Goal: Information Seeking & Learning: Learn about a topic

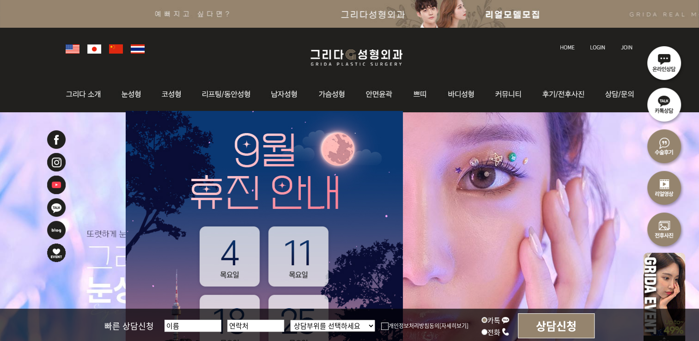
scroll to position [139, 0]
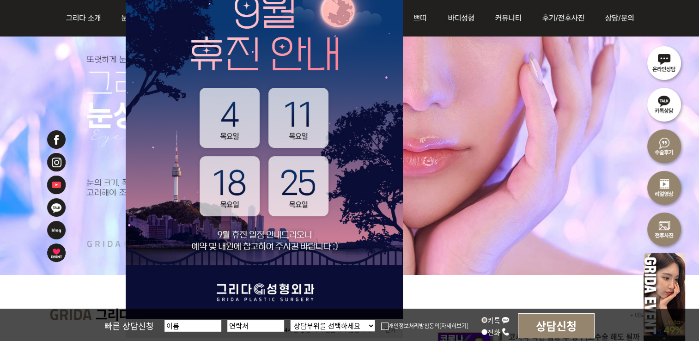
click at [384, 327] on img at bounding box center [384, 325] width 7 height 7
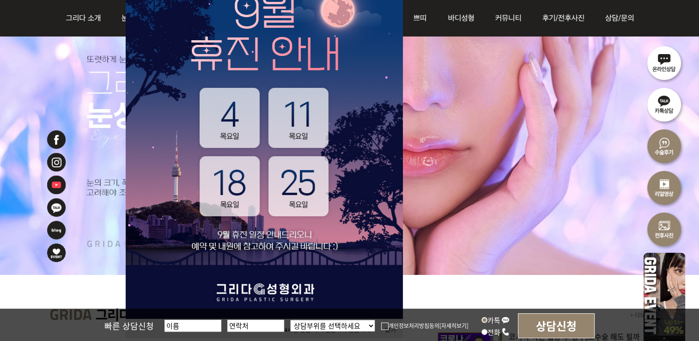
click at [0, 0] on input "개인정보처리방침동의" at bounding box center [0, 0] width 0 height 0
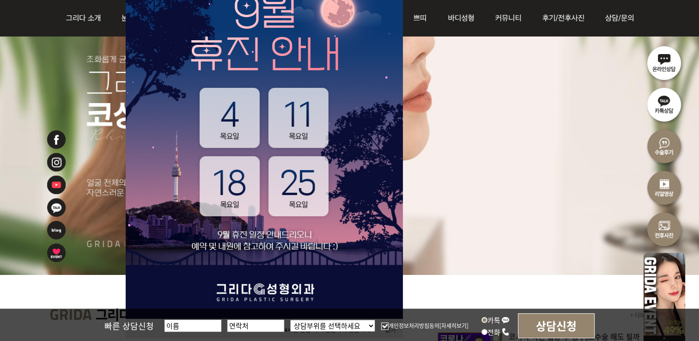
click at [470, 219] on li at bounding box center [349, 106] width 699 height 337
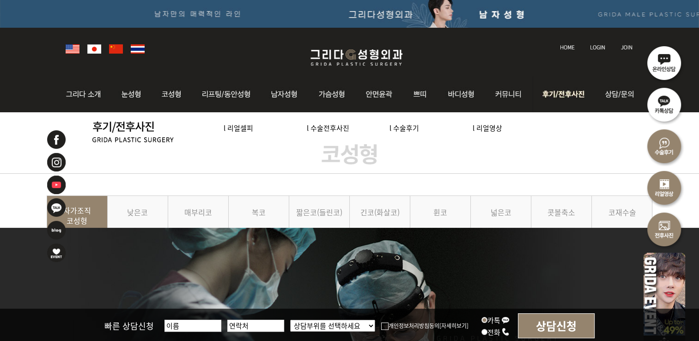
click at [551, 94] on img at bounding box center [565, 94] width 64 height 36
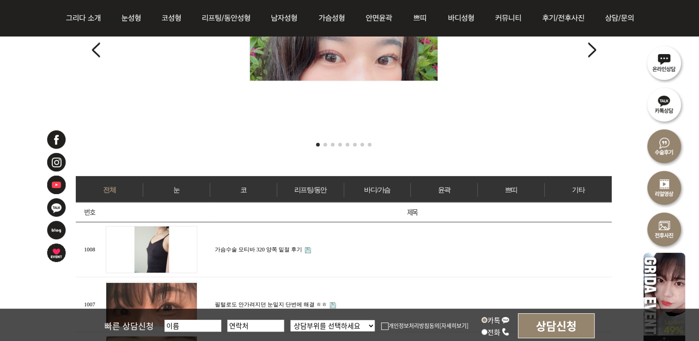
scroll to position [185, 0]
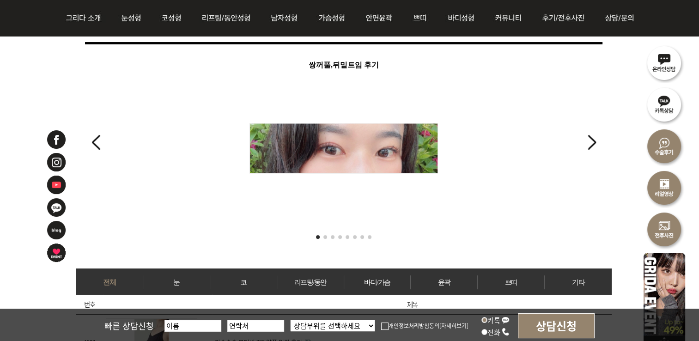
click at [584, 143] on div "쌍꺼풀,뒤밑트임 후기" at bounding box center [343, 140] width 517 height 164
click at [325, 235] on span "Go to slide 2" at bounding box center [325, 237] width 4 height 4
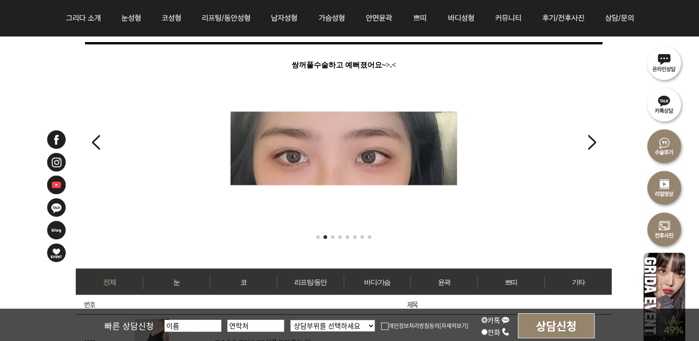
click at [329, 234] on div at bounding box center [344, 237] width 536 height 7
click at [333, 235] on span "Go to slide 3" at bounding box center [333, 237] width 4 height 4
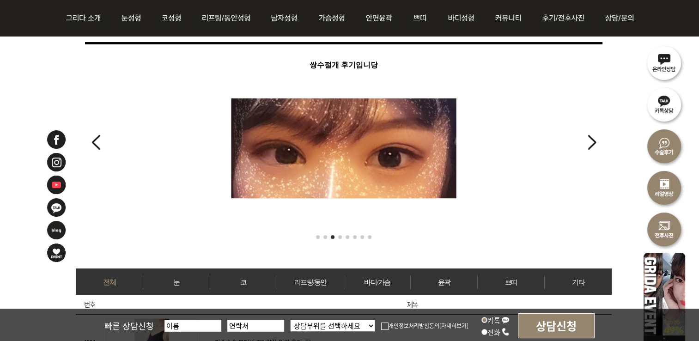
click at [339, 235] on span "Go to slide 4" at bounding box center [340, 237] width 4 height 4
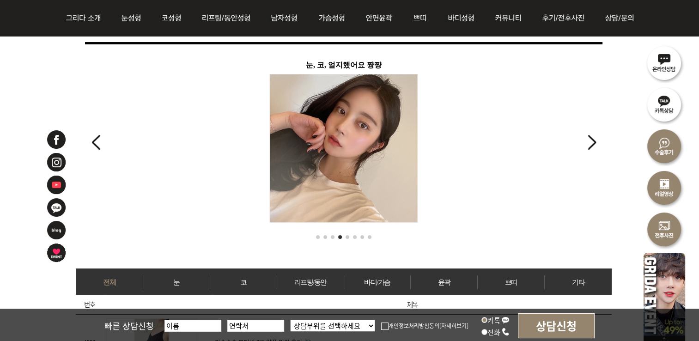
click at [348, 235] on span "Go to slide 5" at bounding box center [348, 237] width 4 height 4
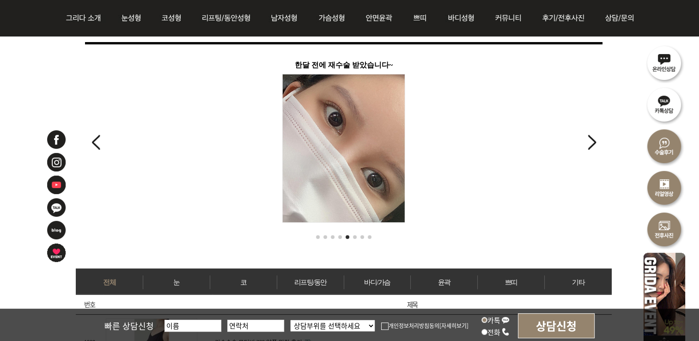
click at [353, 235] on span "Go to slide 6" at bounding box center [355, 237] width 4 height 4
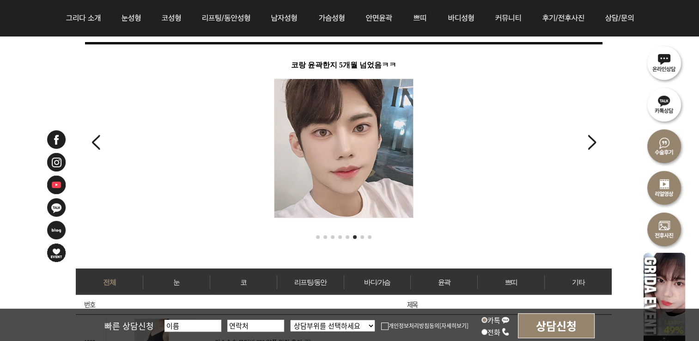
click at [362, 235] on span "Go to slide 7" at bounding box center [362, 237] width 4 height 4
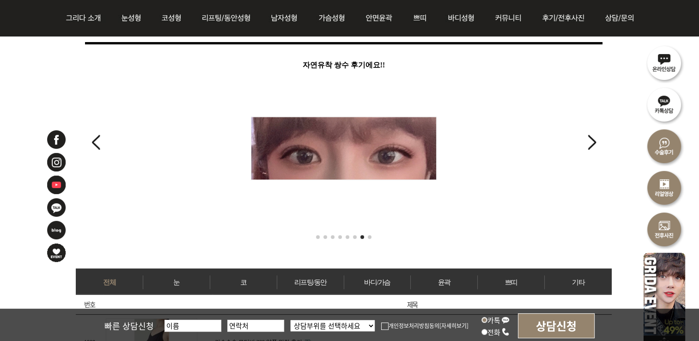
click at [370, 235] on span "Go to slide 8" at bounding box center [370, 237] width 4 height 4
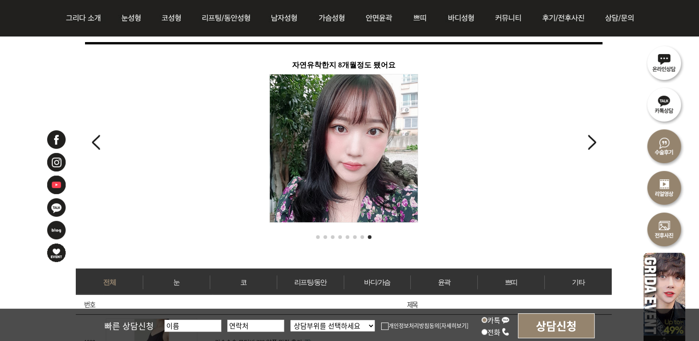
click at [178, 279] on link "눈" at bounding box center [176, 282] width 67 height 14
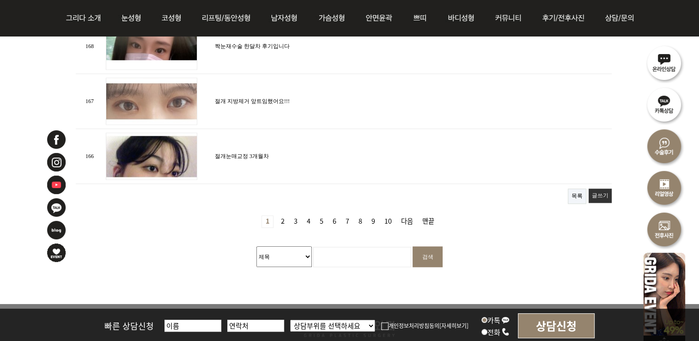
scroll to position [1155, 0]
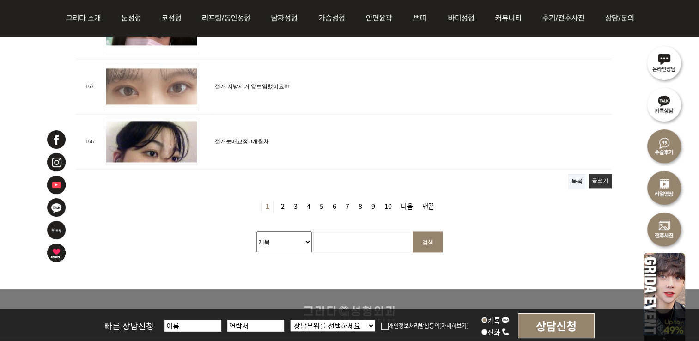
click at [286, 201] on link "2 페이지" at bounding box center [282, 207] width 11 height 12
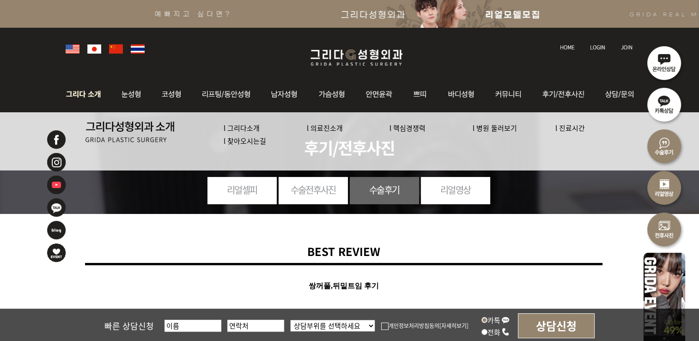
click at [97, 93] on img at bounding box center [86, 94] width 50 height 36
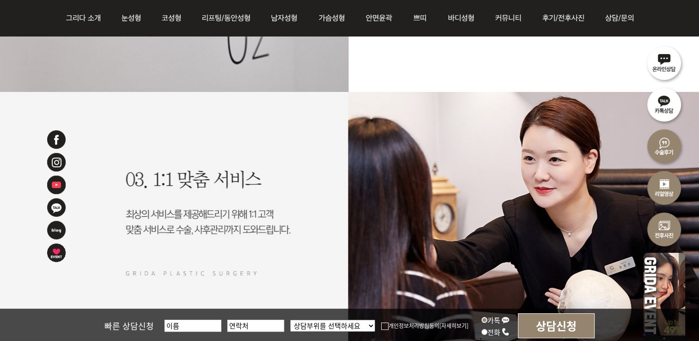
scroll to position [1216, 0]
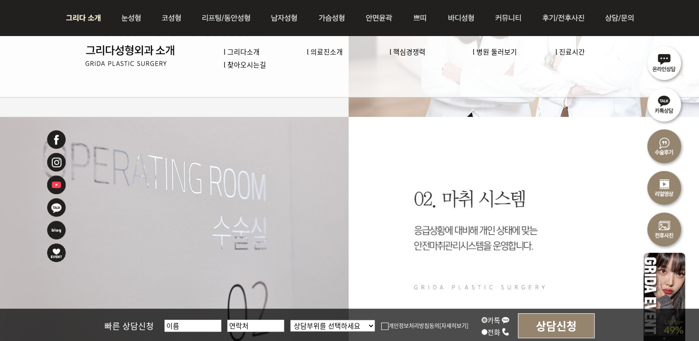
click at [326, 52] on link "l 의료진소개" at bounding box center [325, 52] width 36 height 10
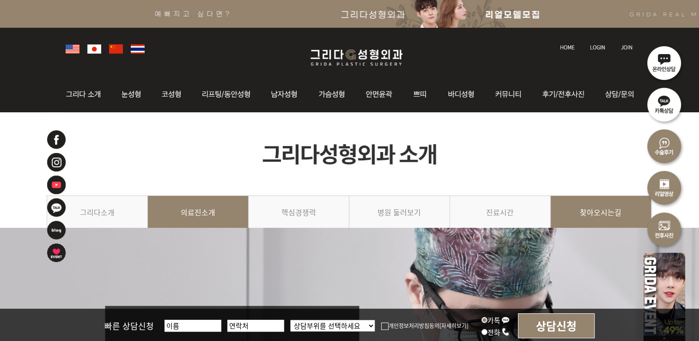
click at [595, 213] on link "찾아오시는길" at bounding box center [601, 216] width 101 height 42
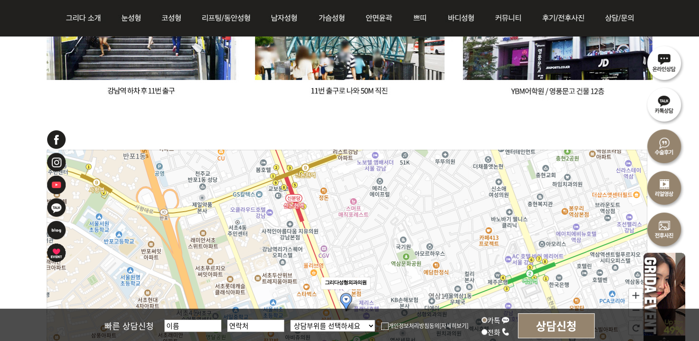
scroll to position [924, 0]
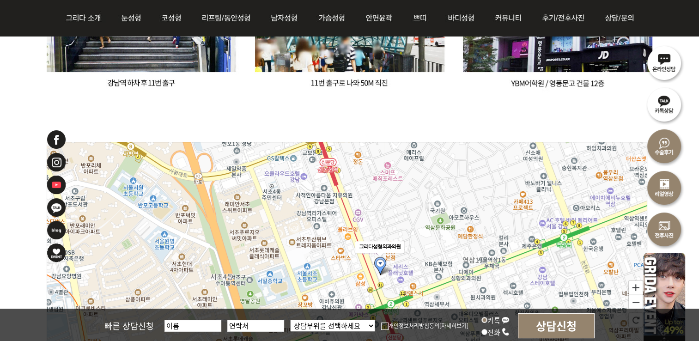
drag, startPoint x: 368, startPoint y: 234, endPoint x: 399, endPoint y: 207, distance: 41.6
click at [399, 207] on icon at bounding box center [378, 276] width 3003 height 1617
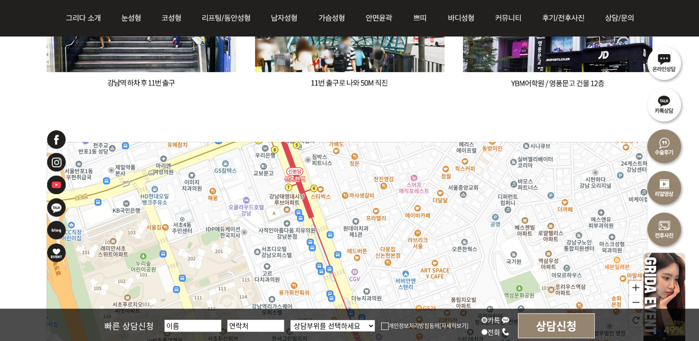
drag, startPoint x: 318, startPoint y: 181, endPoint x: 373, endPoint y: 273, distance: 106.9
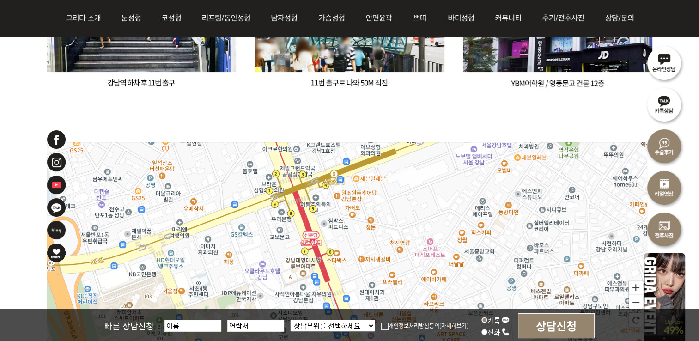
drag, startPoint x: 355, startPoint y: 206, endPoint x: 371, endPoint y: 269, distance: 65.8
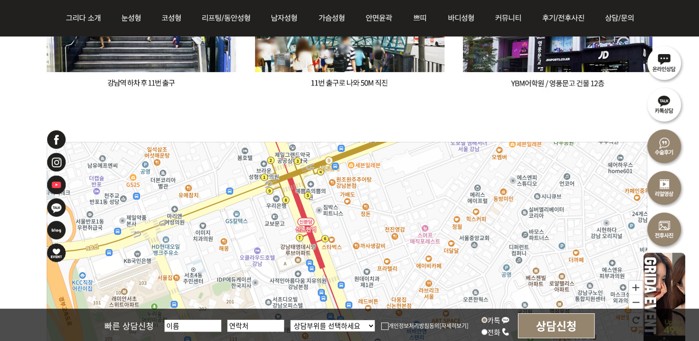
drag, startPoint x: 367, startPoint y: 216, endPoint x: 362, endPoint y: 202, distance: 14.3
click at [362, 202] on icon at bounding box center [341, 290] width 3003 height 1617
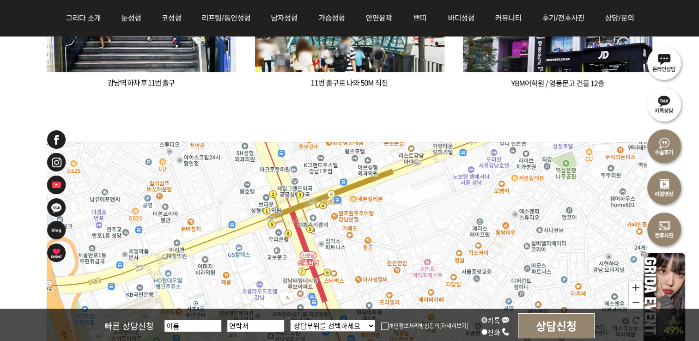
drag, startPoint x: 349, startPoint y: 223, endPoint x: 351, endPoint y: 256, distance: 33.8
click at [351, 256] on icon at bounding box center [349, 337] width 3003 height 1617
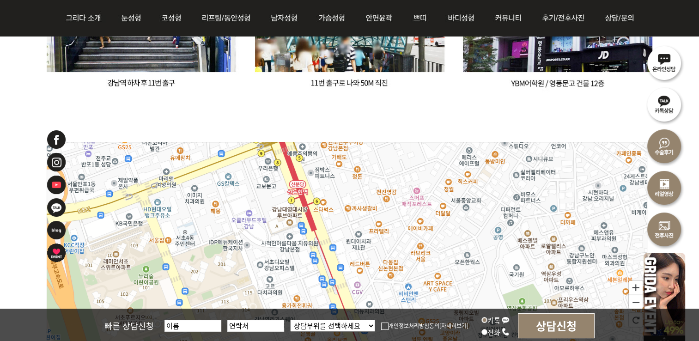
drag, startPoint x: 363, startPoint y: 257, endPoint x: 352, endPoint y: 186, distance: 71.9
click at [352, 186] on icon at bounding box center [336, 232] width 3003 height 1617
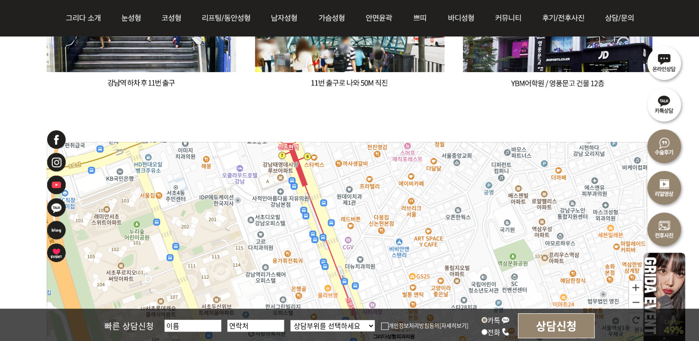
drag, startPoint x: 352, startPoint y: 251, endPoint x: 343, endPoint y: 206, distance: 45.8
click at [343, 206] on icon at bounding box center [337, 258] width 3003 height 1617
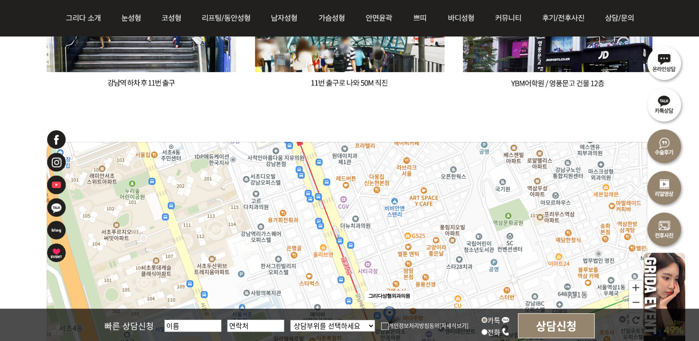
drag, startPoint x: 365, startPoint y: 244, endPoint x: 360, endPoint y: 203, distance: 40.9
click at [360, 203] on icon at bounding box center [342, 262] width 3003 height 1617
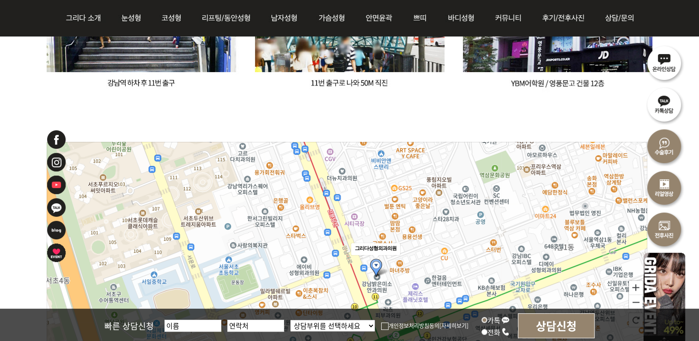
drag, startPoint x: 381, startPoint y: 252, endPoint x: 367, endPoint y: 202, distance: 51.9
click at [367, 202] on icon at bounding box center [333, 255] width 3003 height 1617
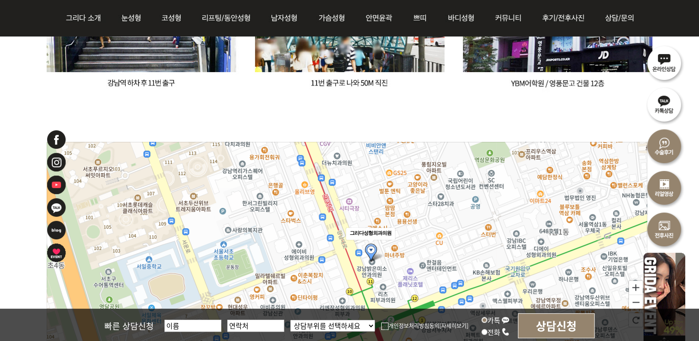
drag, startPoint x: 393, startPoint y: 276, endPoint x: 389, endPoint y: 263, distance: 13.6
click at [389, 263] on icon at bounding box center [342, 290] width 3003 height 1617
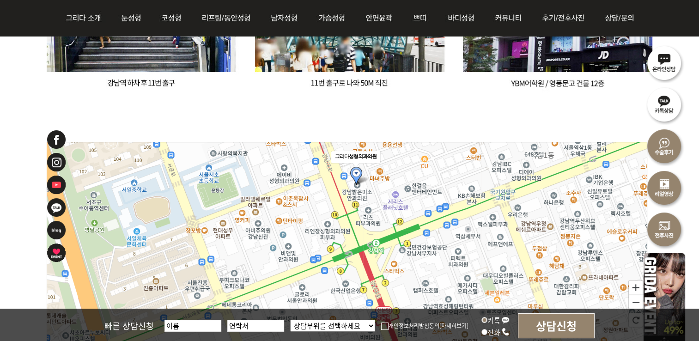
drag, startPoint x: 408, startPoint y: 255, endPoint x: 394, endPoint y: 177, distance: 79.0
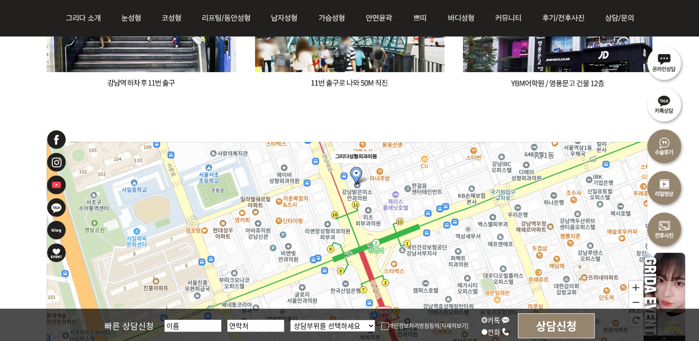
click at [394, 177] on icon at bounding box center [332, 226] width 3003 height 1617
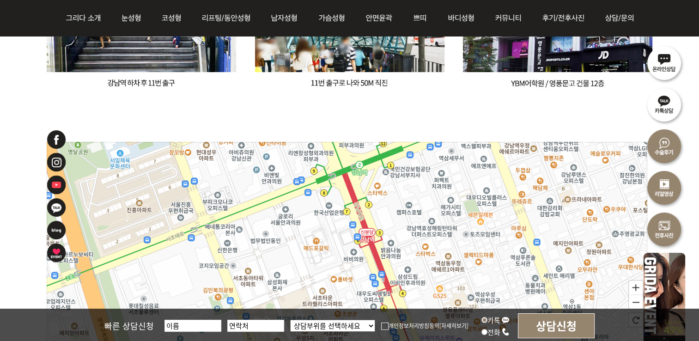
drag, startPoint x: 403, startPoint y: 280, endPoint x: 386, endPoint y: 203, distance: 78.9
click at [386, 203] on icon at bounding box center [330, 226] width 3003 height 1617
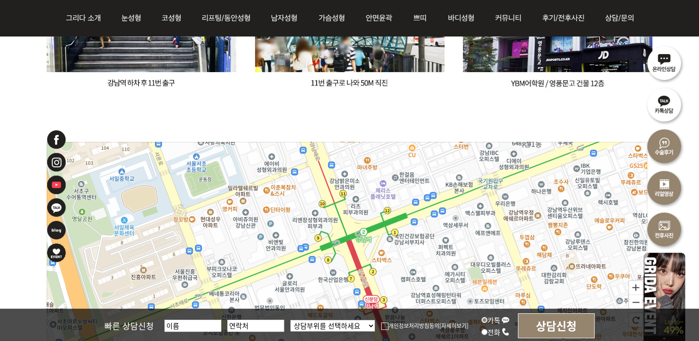
drag, startPoint x: 389, startPoint y: 201, endPoint x: 393, endPoint y: 270, distance: 69.0
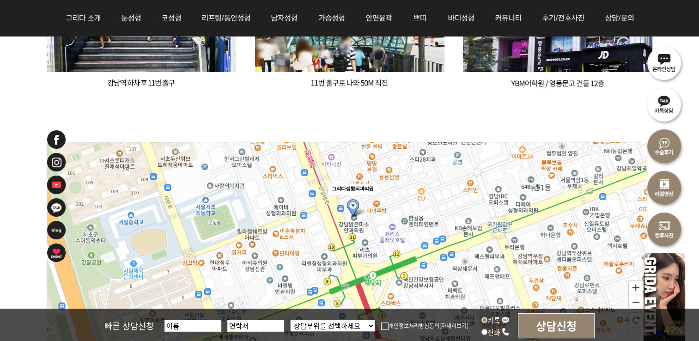
drag, startPoint x: 385, startPoint y: 194, endPoint x: 395, endPoint y: 235, distance: 42.6
click at [395, 235] on icon at bounding box center [356, 345] width 3003 height 1617
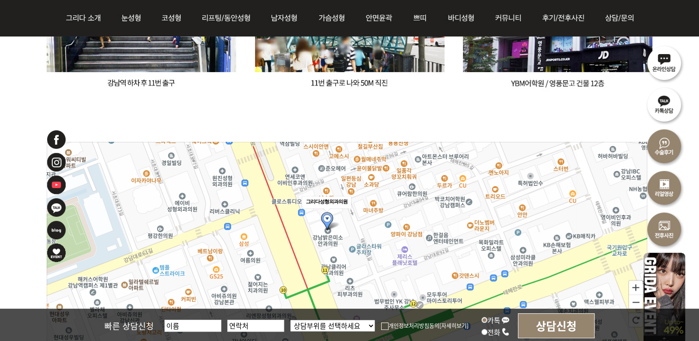
drag, startPoint x: 383, startPoint y: 240, endPoint x: 383, endPoint y: 257, distance: 17.1
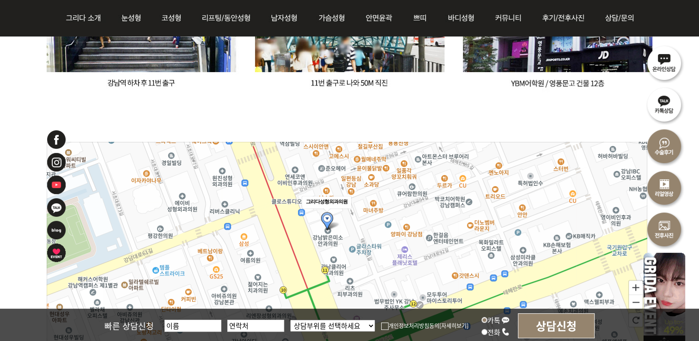
click at [383, 257] on icon at bounding box center [347, 320] width 3003 height 1617
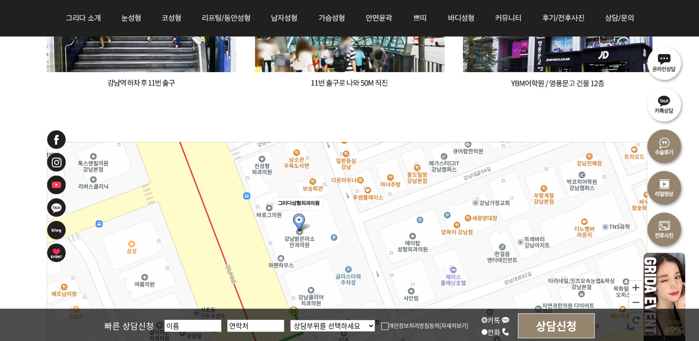
click at [545, 195] on icon at bounding box center [347, 303] width 3003 height 1617
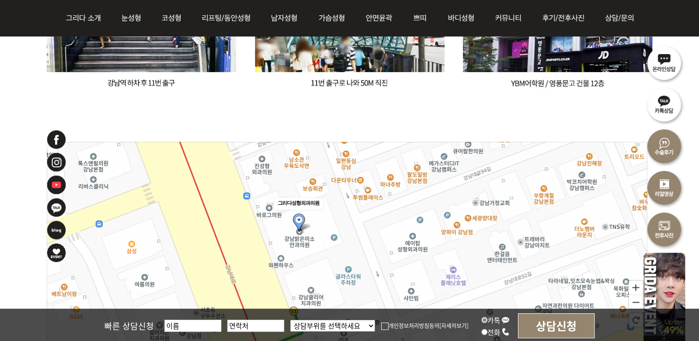
click at [543, 202] on icon at bounding box center [347, 303] width 3003 height 1617
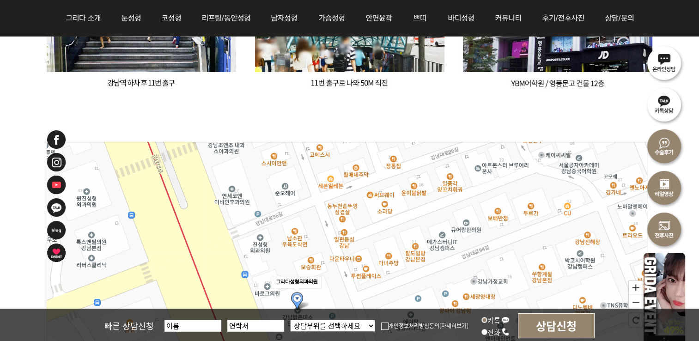
drag, startPoint x: 405, startPoint y: 214, endPoint x: 403, endPoint y: 293, distance: 78.6
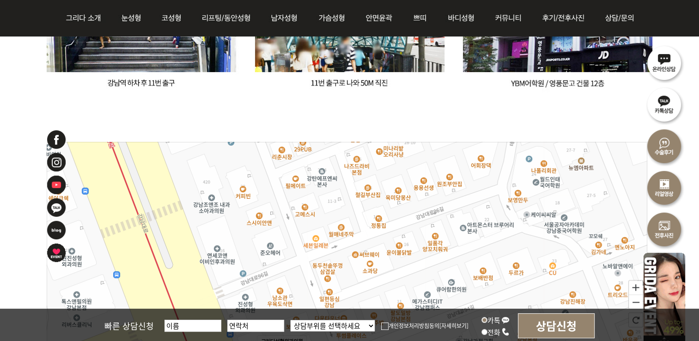
drag, startPoint x: 414, startPoint y: 222, endPoint x: 399, endPoint y: 282, distance: 61.4
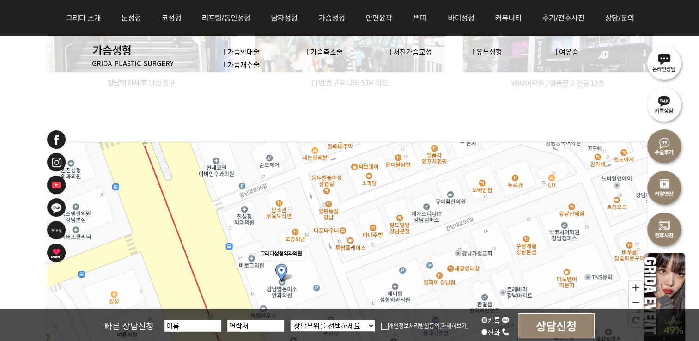
drag, startPoint x: 412, startPoint y: 270, endPoint x: 411, endPoint y: 182, distance: 87.8
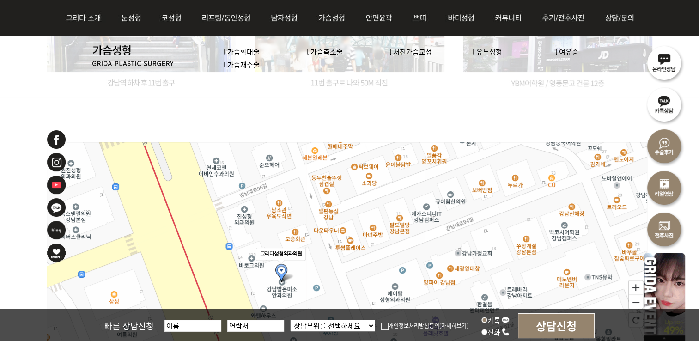
click at [411, 182] on icon at bounding box center [346, 215] width 3003 height 1617
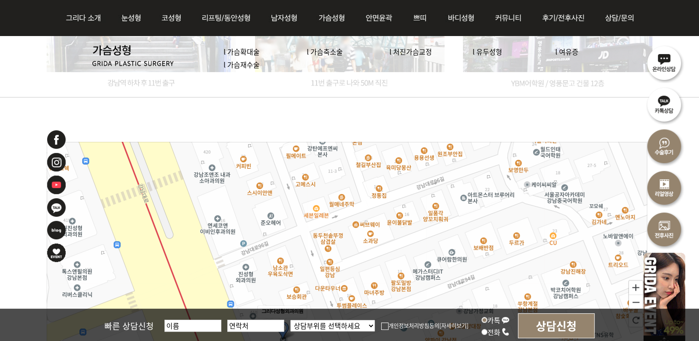
drag, startPoint x: 370, startPoint y: 218, endPoint x: 371, endPoint y: 276, distance: 57.8
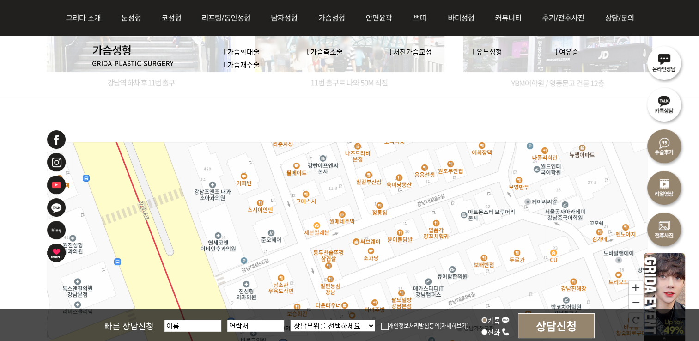
drag, startPoint x: 349, startPoint y: 186, endPoint x: 350, endPoint y: 203, distance: 17.1
click at [350, 203] on icon at bounding box center [347, 320] width 3003 height 1617
click at [305, 201] on icon at bounding box center [347, 303] width 3003 height 1617
